Goal: Check status: Check status

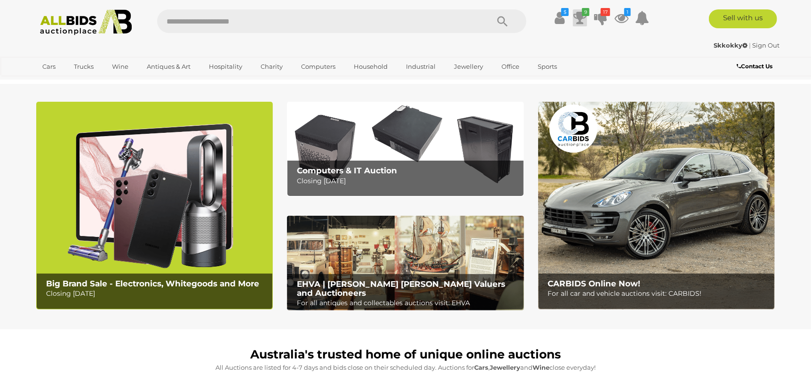
click at [583, 12] on icon "9" at bounding box center [586, 12] width 8 height 8
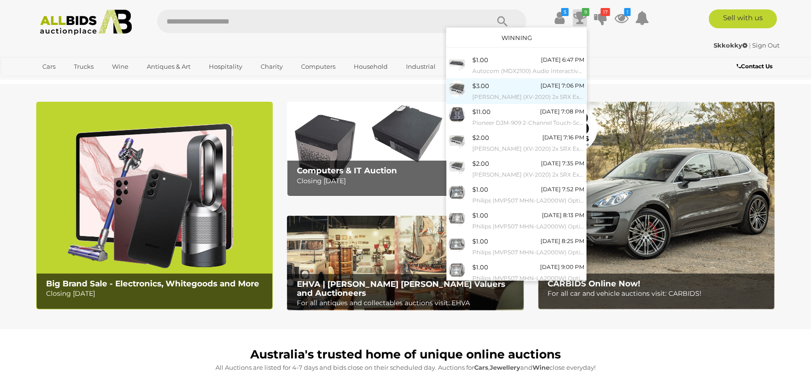
scroll to position [21, 0]
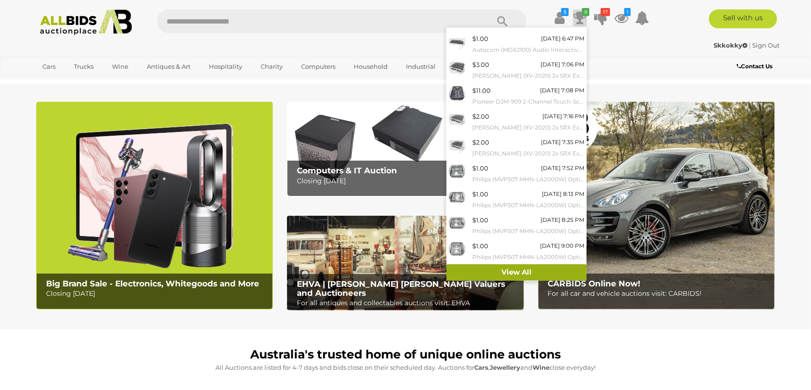
click at [504, 268] on link "View All" at bounding box center [517, 272] width 140 height 16
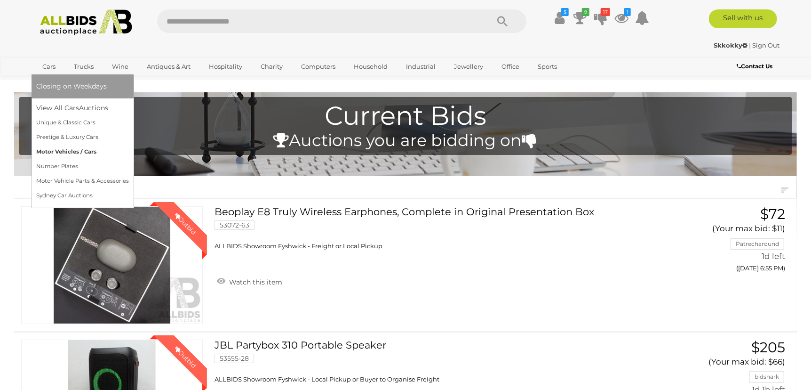
click at [56, 150] on link "Motor Vehicles / Cars" at bounding box center [82, 151] width 93 height 15
